Goal: Download file/media

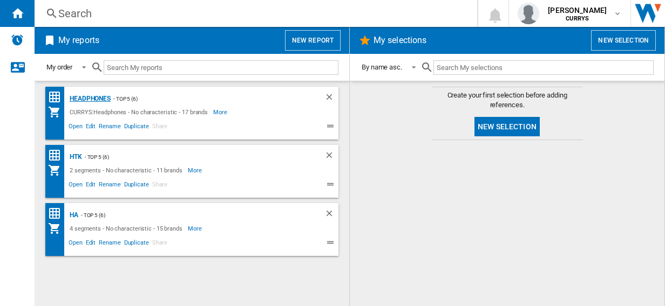
click at [95, 96] on div "Headphones" at bounding box center [89, 98] width 44 height 13
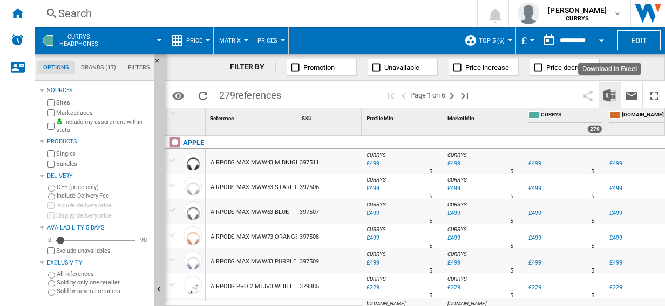
click at [609, 94] on img "Download in Excel" at bounding box center [609, 95] width 13 height 13
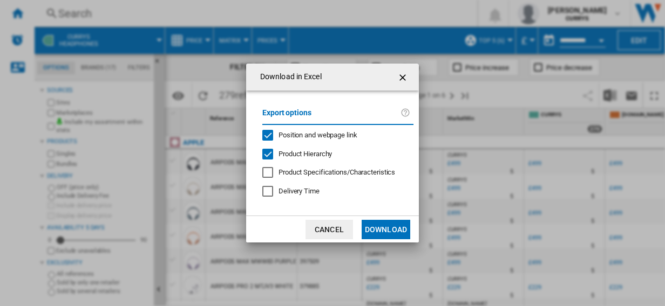
click at [390, 231] on button "Download" at bounding box center [385, 229] width 49 height 19
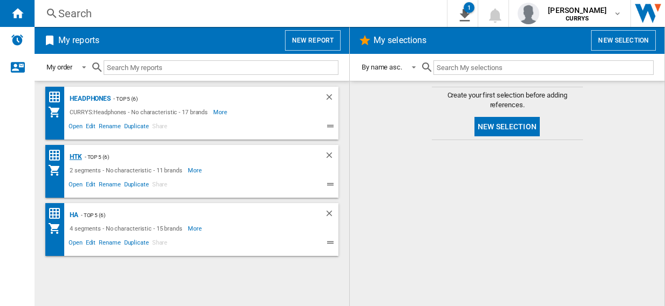
click at [77, 155] on div "HTK" at bounding box center [74, 157] width 15 height 13
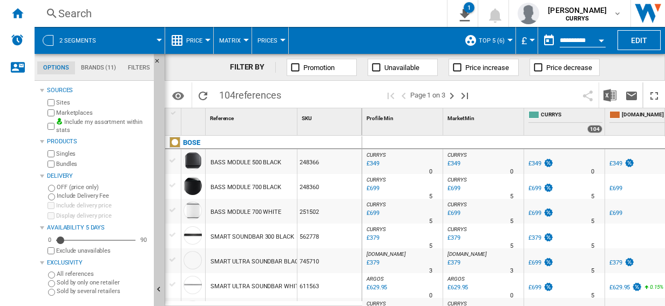
scroll to position [0, 91]
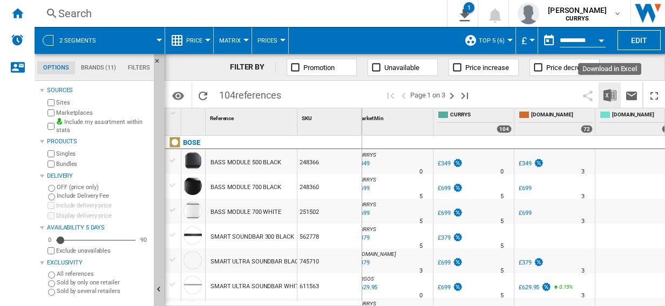
click at [607, 95] on img "Download in Excel" at bounding box center [609, 95] width 13 height 13
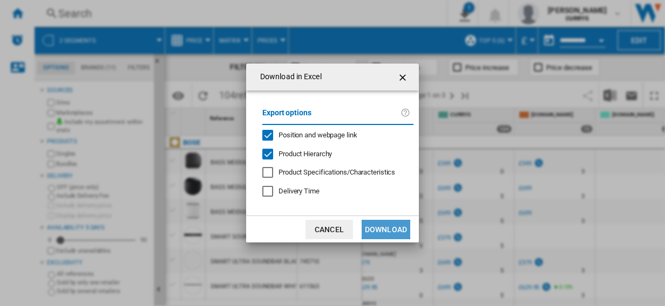
click at [386, 228] on button "Download" at bounding box center [385, 229] width 49 height 19
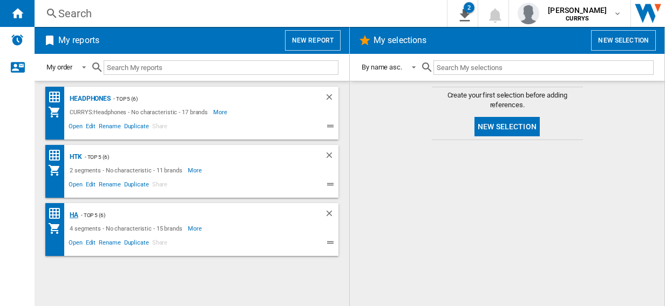
click at [77, 215] on div "HA" at bounding box center [72, 215] width 11 height 13
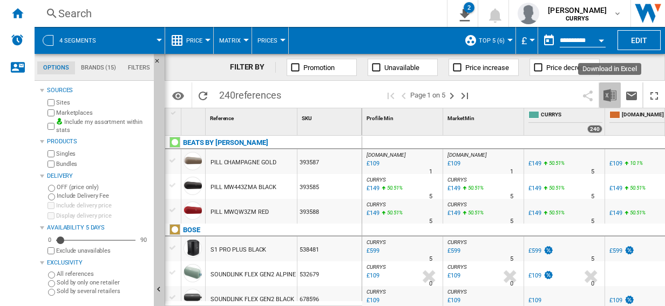
click at [607, 94] on img "Download in Excel" at bounding box center [609, 95] width 13 height 13
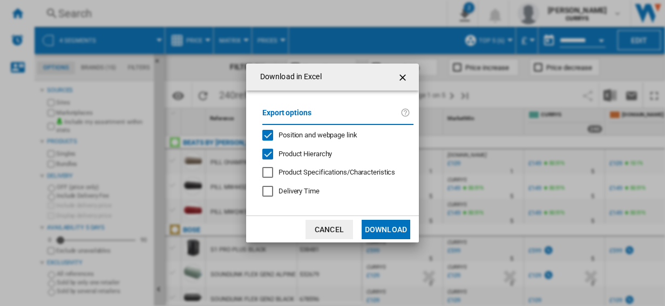
click at [385, 227] on button "Download" at bounding box center [385, 229] width 49 height 19
